Goal: Use online tool/utility: Utilize a website feature to perform a specific function

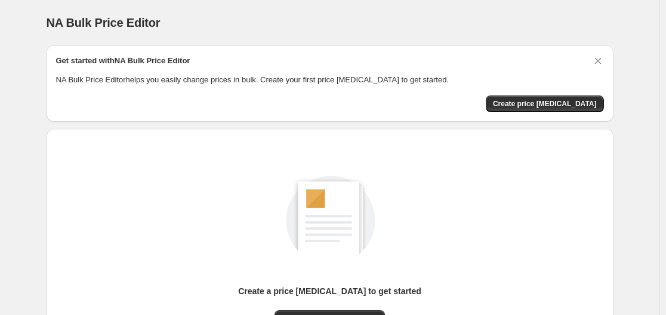
scroll to position [119, 0]
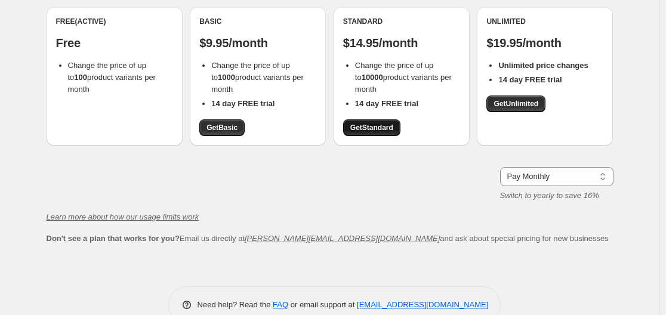
click at [385, 124] on span "Get Standard" at bounding box center [371, 128] width 43 height 10
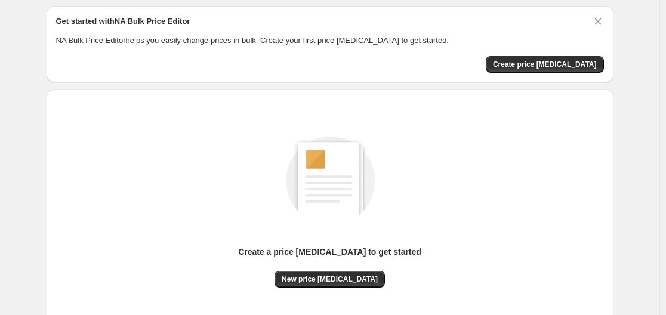
scroll to position [60, 0]
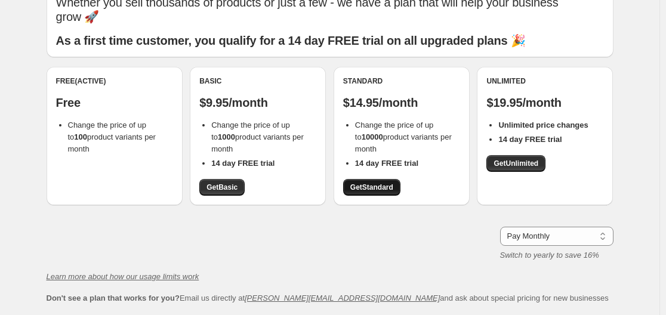
click at [393, 185] on span "Get Standard" at bounding box center [371, 188] width 43 height 10
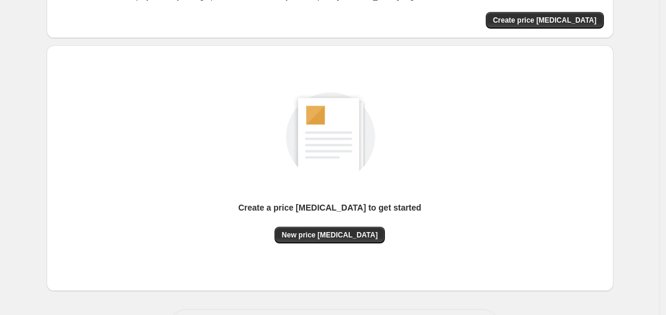
scroll to position [132, 0]
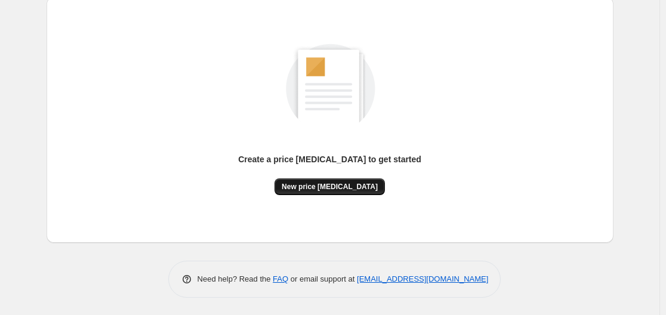
click at [347, 186] on span "New price [MEDICAL_DATA]" at bounding box center [330, 187] width 96 height 10
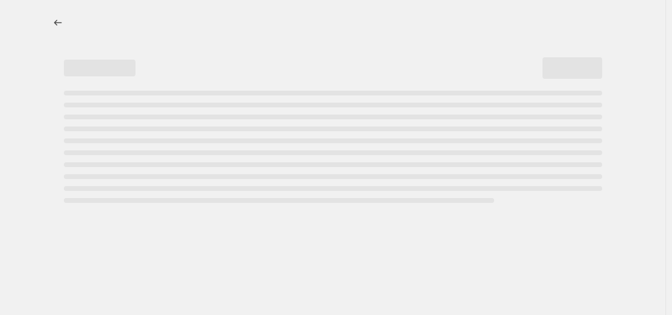
select select "percentage"
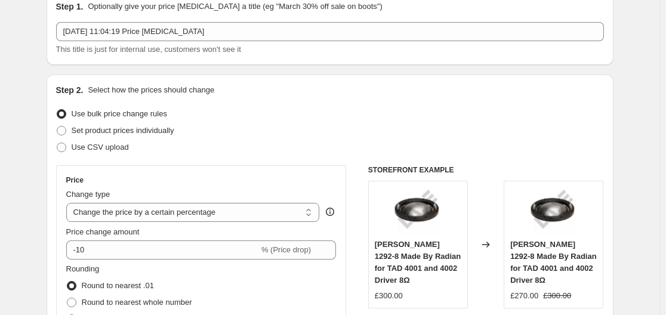
scroll to position [119, 0]
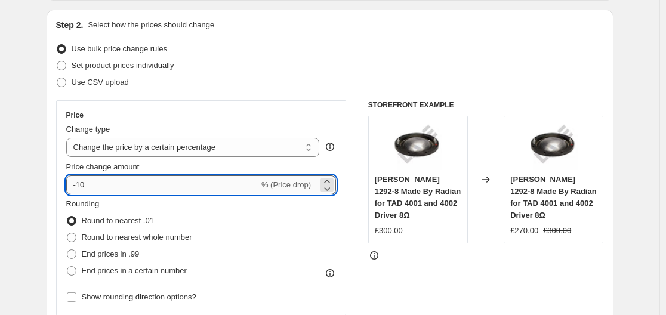
click at [240, 178] on input "-10" at bounding box center [162, 184] width 193 height 19
click at [249, 180] on input "-10" at bounding box center [162, 184] width 193 height 19
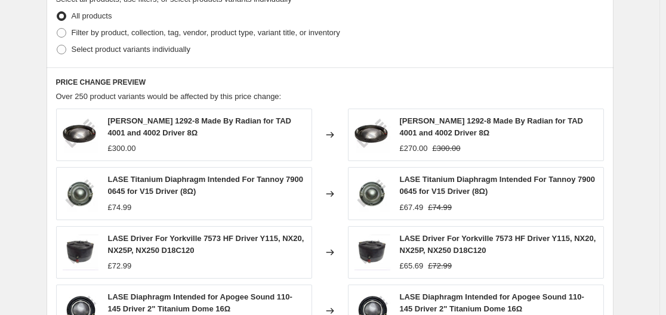
scroll to position [597, 0]
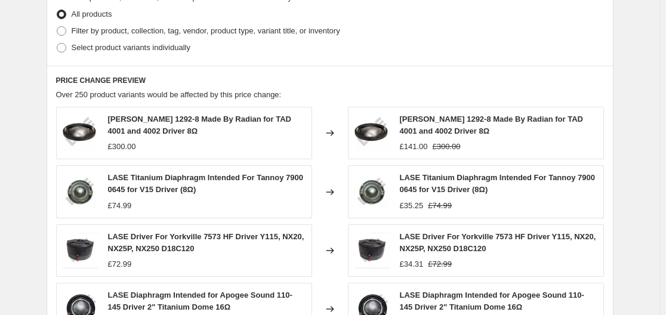
click at [368, 64] on div "Step 3. Select which products should change in price Select all products, use f…" at bounding box center [330, 13] width 567 height 105
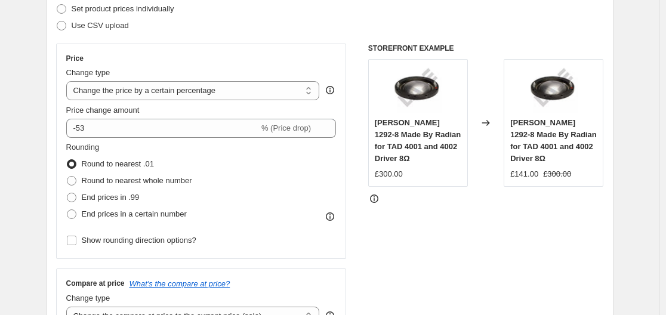
scroll to position [179, 0]
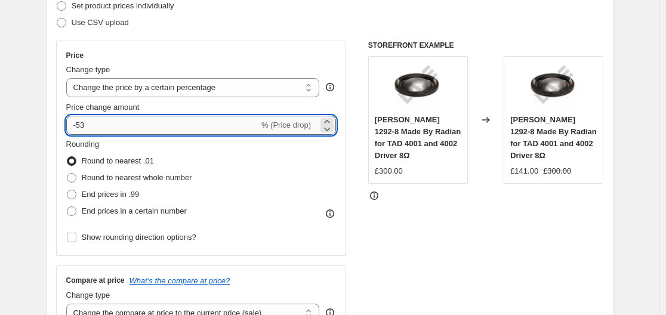
click at [192, 127] on input "-53" at bounding box center [162, 125] width 193 height 19
type input "-5"
type input "-40"
click at [66, 128] on div "Price Change type Change the price to a certain amount Change the price by a ce…" at bounding box center [201, 148] width 291 height 215
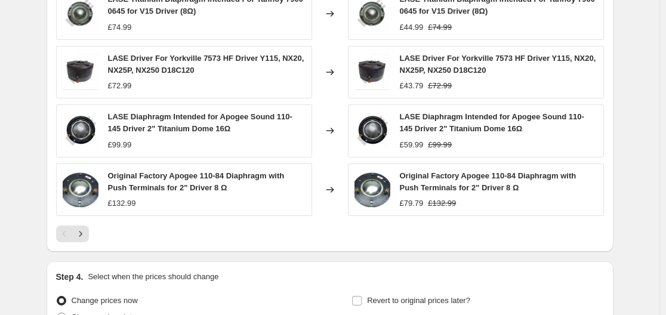
scroll to position [776, 0]
click at [339, 58] on div "Changed to" at bounding box center [330, 71] width 36 height 53
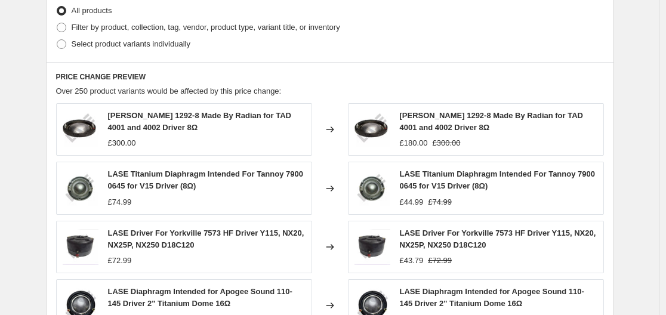
scroll to position [597, 0]
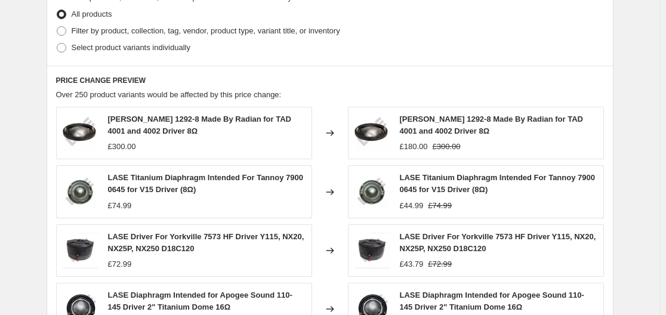
click at [394, 87] on div "PRICE CHANGE PREVIEW Over 250 product variants would be affected by this price …" at bounding box center [330, 248] width 567 height 365
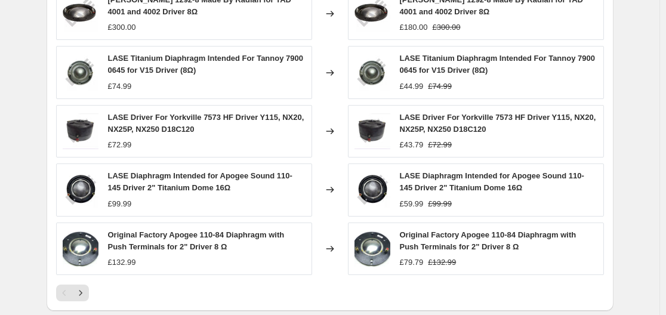
scroll to position [895, 0]
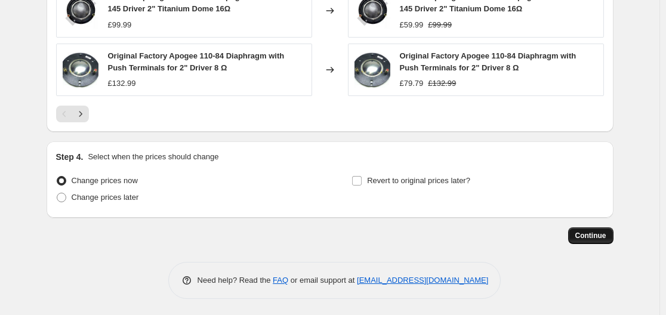
click at [589, 234] on span "Continue" at bounding box center [590, 236] width 31 height 10
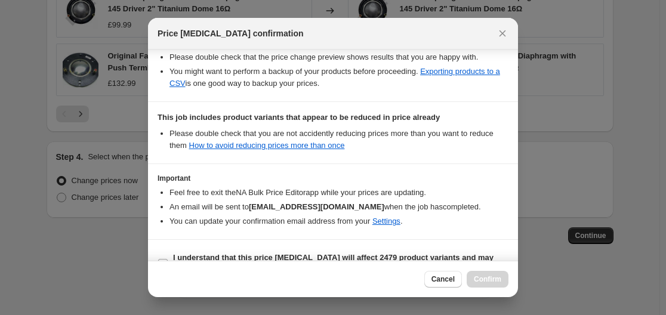
scroll to position [253, 0]
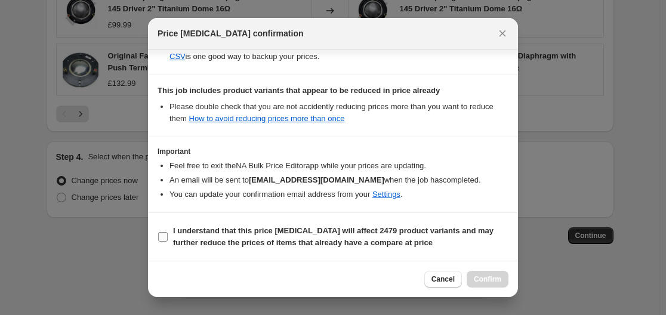
click at [285, 234] on b "I understand that this price [MEDICAL_DATA] will affect 2479 product variants a…" at bounding box center [333, 236] width 320 height 21
click at [168, 234] on input "I understand that this price [MEDICAL_DATA] will affect 2479 product variants a…" at bounding box center [163, 237] width 10 height 10
checkbox input "true"
click at [485, 277] on span "Confirm" at bounding box center [487, 279] width 27 height 10
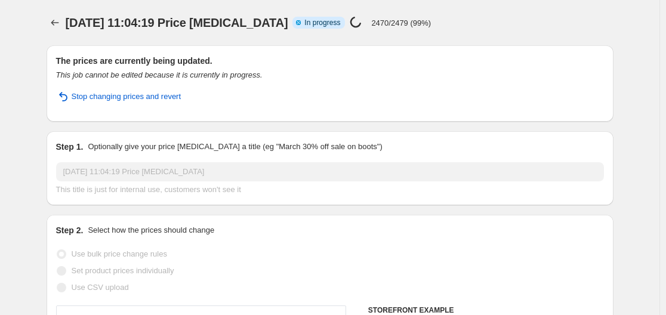
select select "percentage"
